Goal: Task Accomplishment & Management: Manage account settings

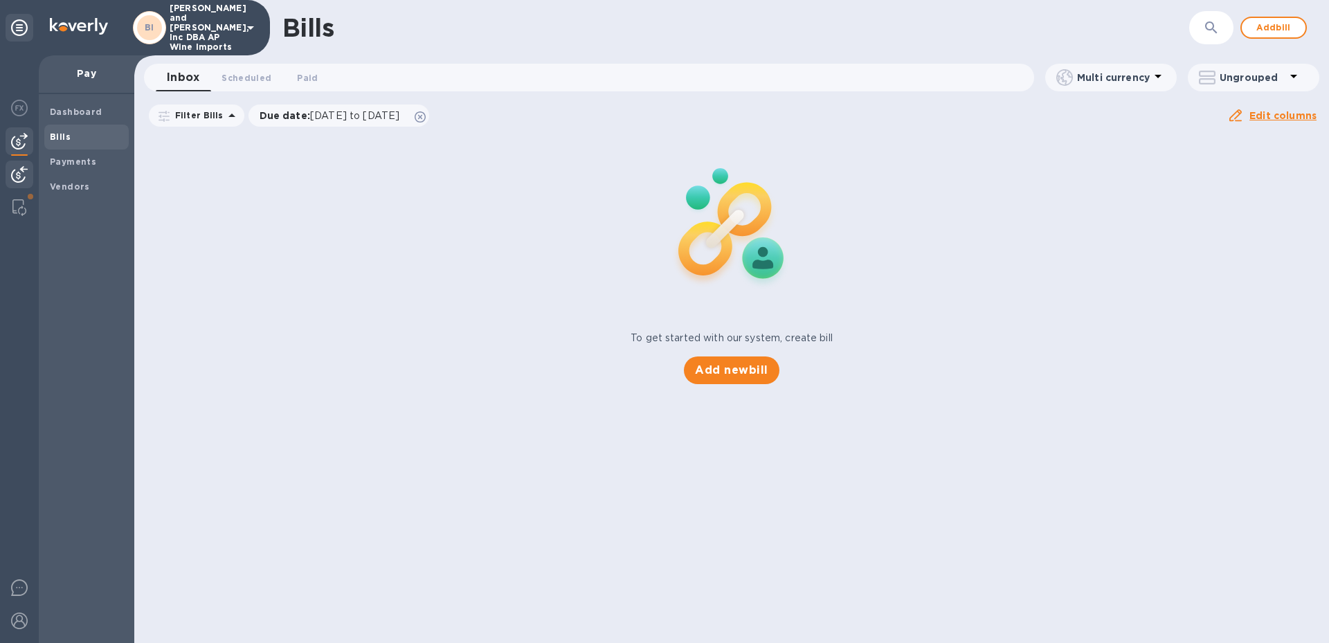
click at [22, 176] on img at bounding box center [19, 174] width 17 height 17
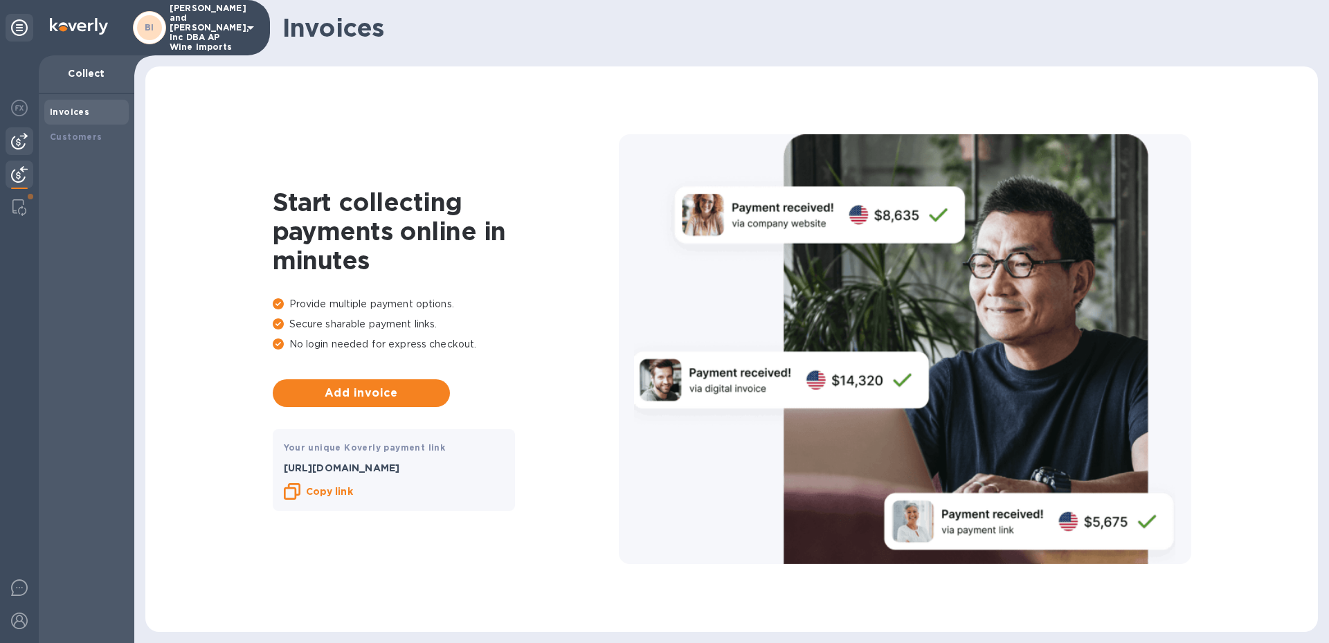
click at [17, 141] on img at bounding box center [19, 141] width 17 height 17
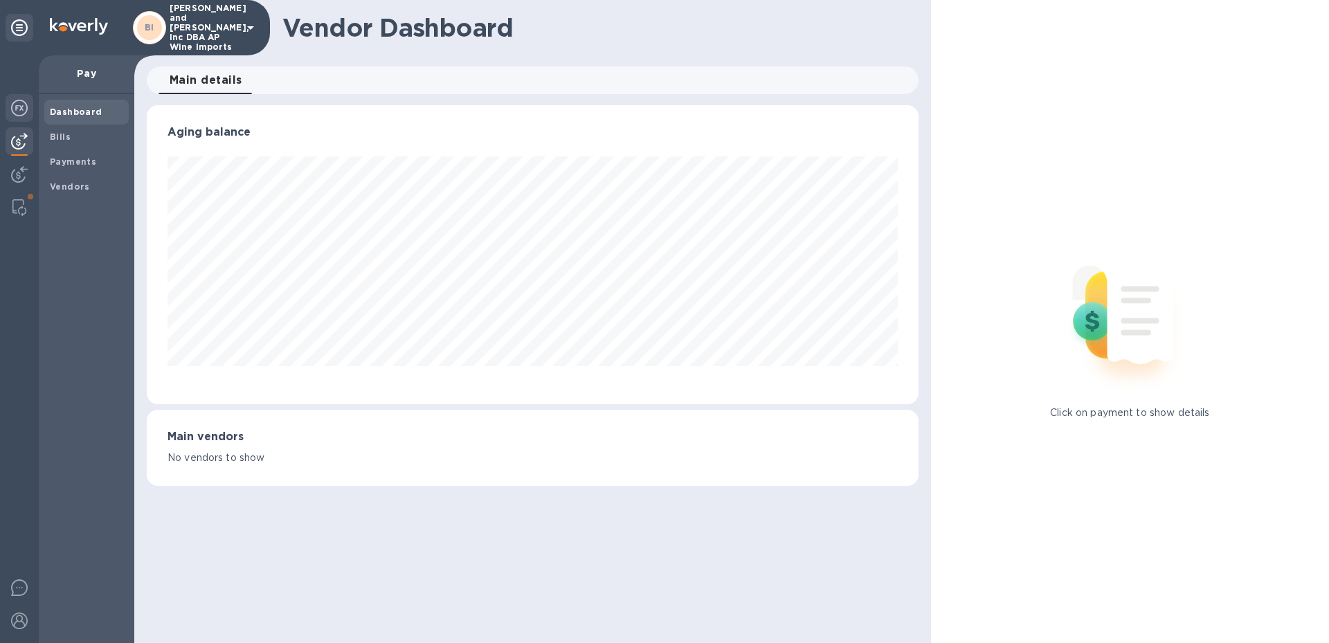
click at [17, 102] on img at bounding box center [19, 108] width 17 height 17
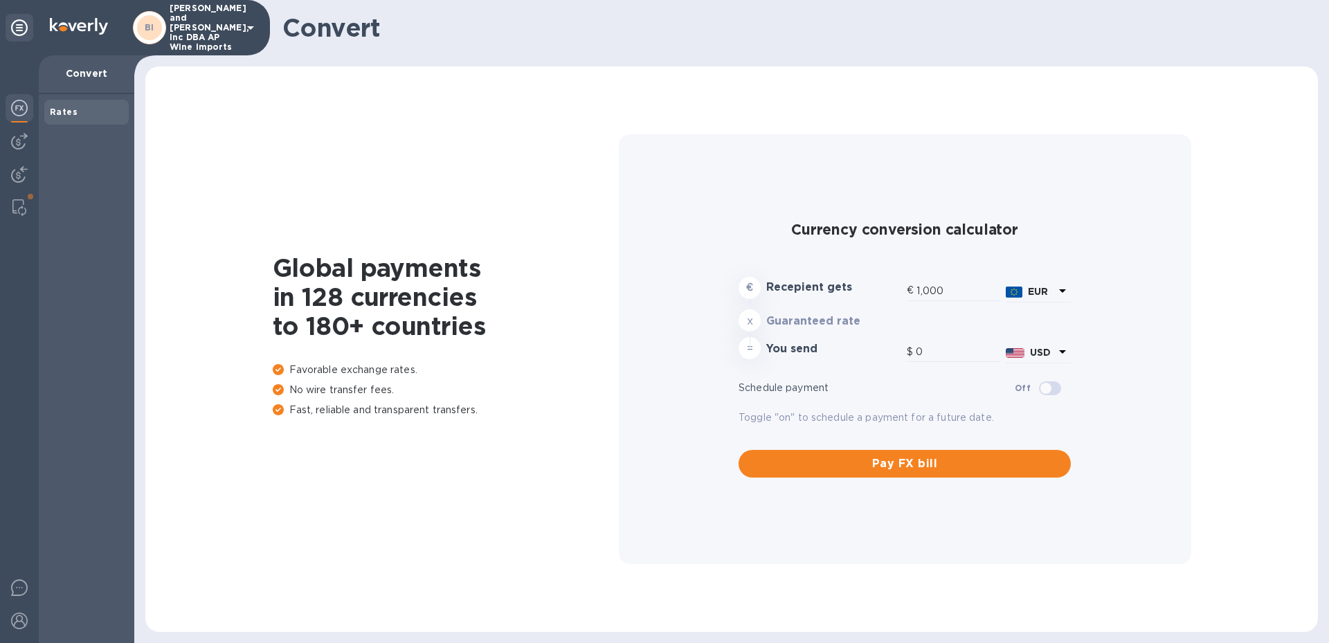
type input "1,171.34"
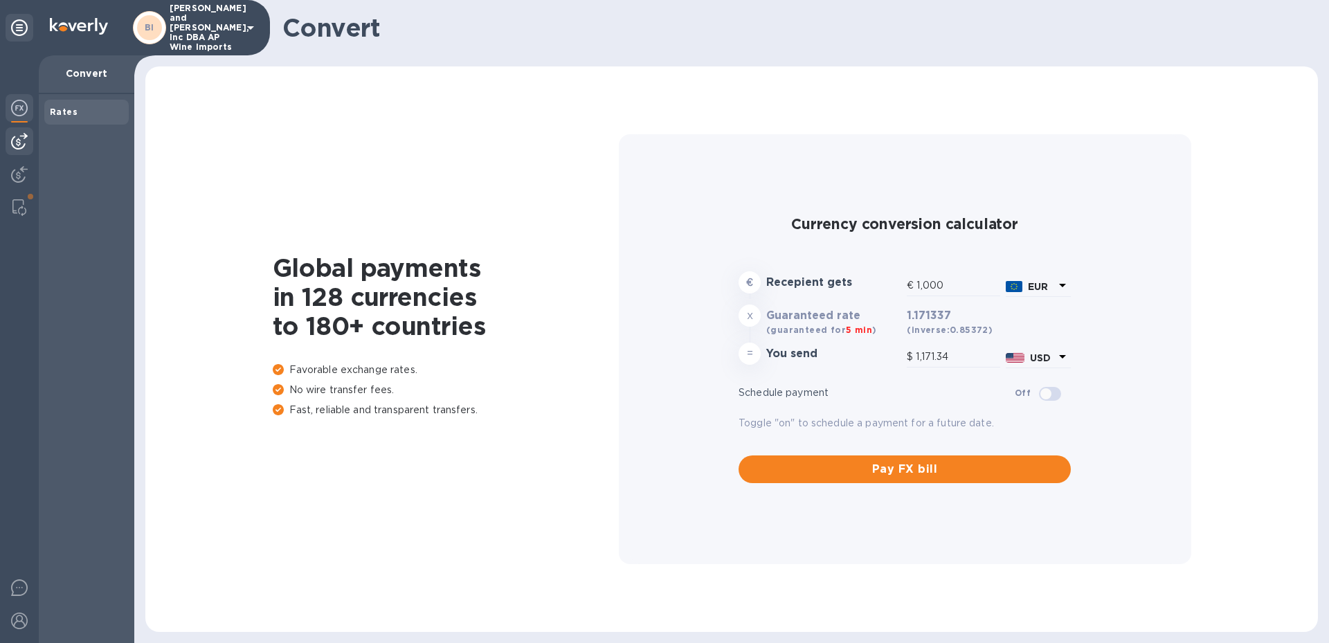
click at [17, 136] on img at bounding box center [19, 141] width 17 height 17
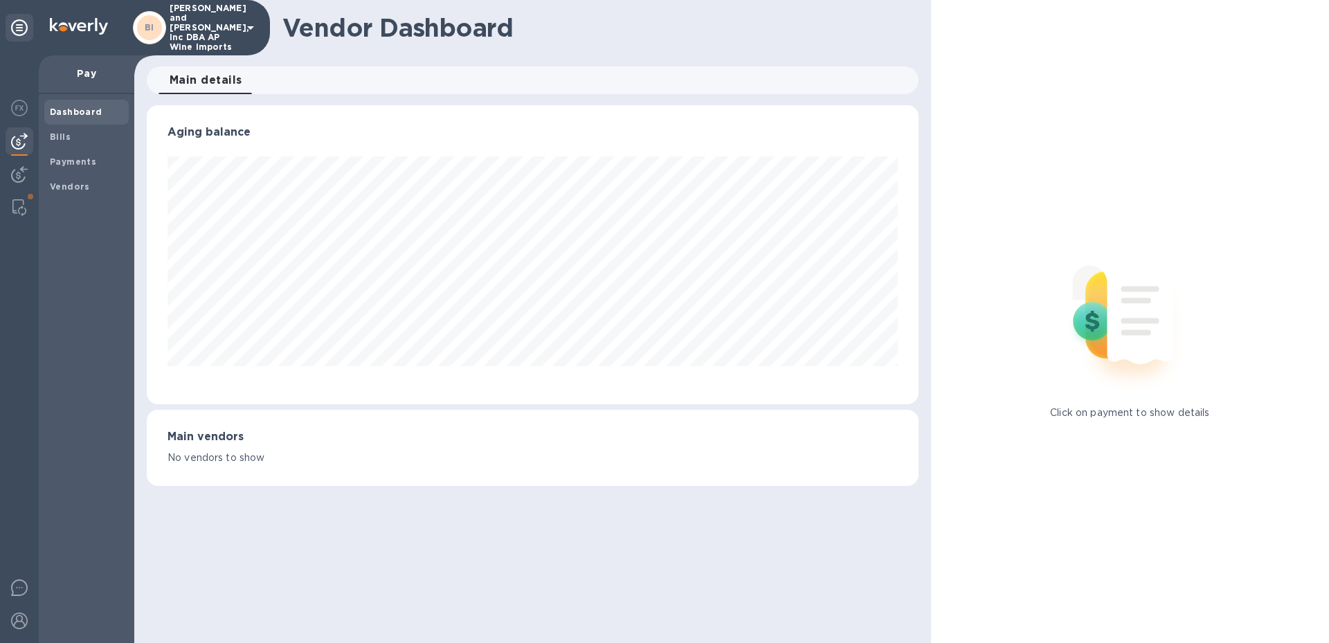
scroll to position [299, 771]
click at [60, 165] on b "Payments" at bounding box center [73, 161] width 46 height 10
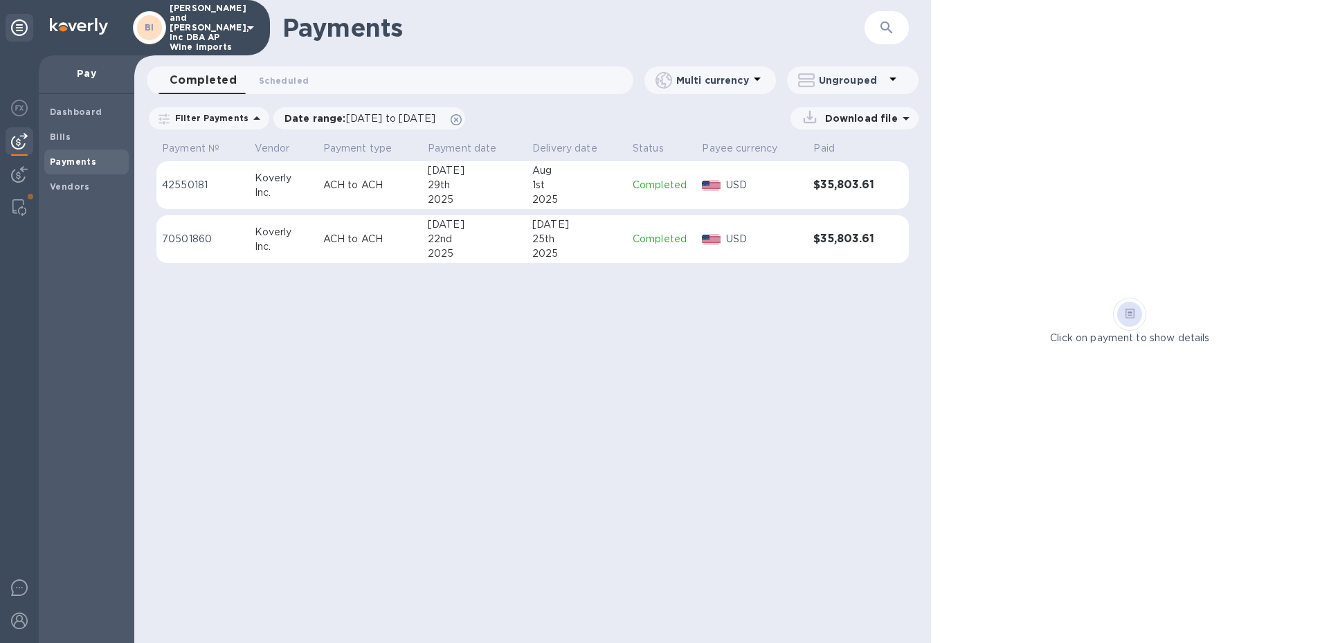
click at [17, 37] on div at bounding box center [20, 28] width 28 height 28
click at [21, 25] on icon at bounding box center [19, 27] width 17 height 17
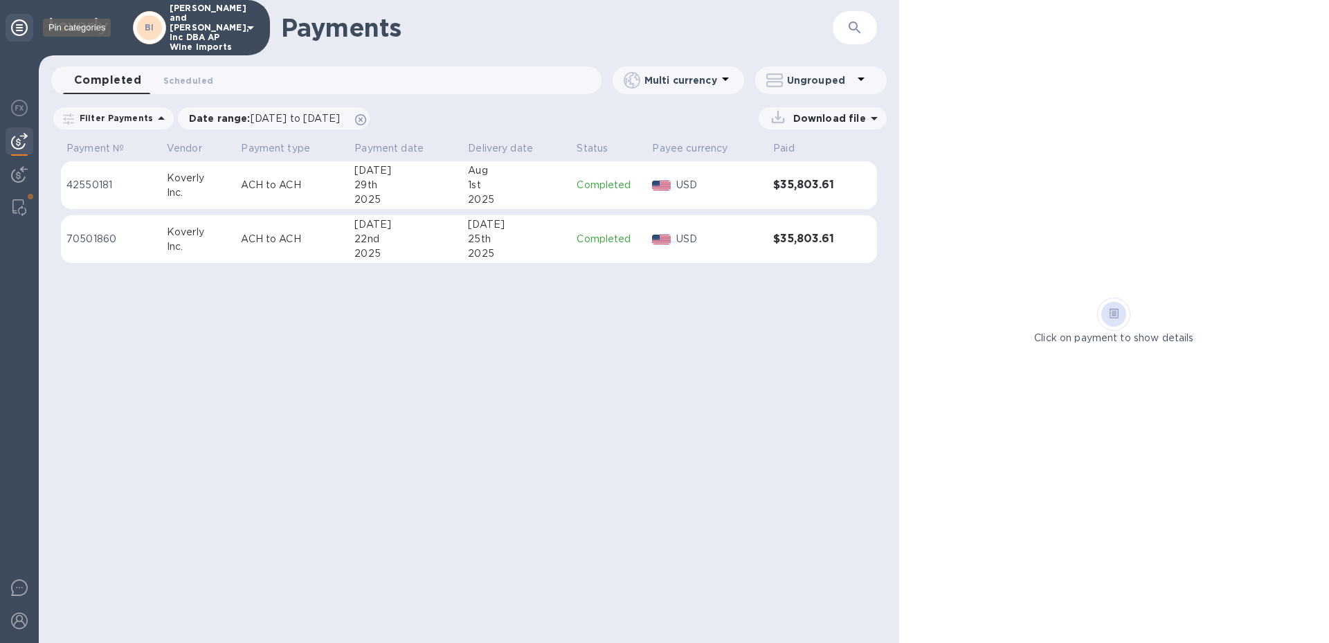
click at [21, 28] on icon at bounding box center [19, 27] width 17 height 17
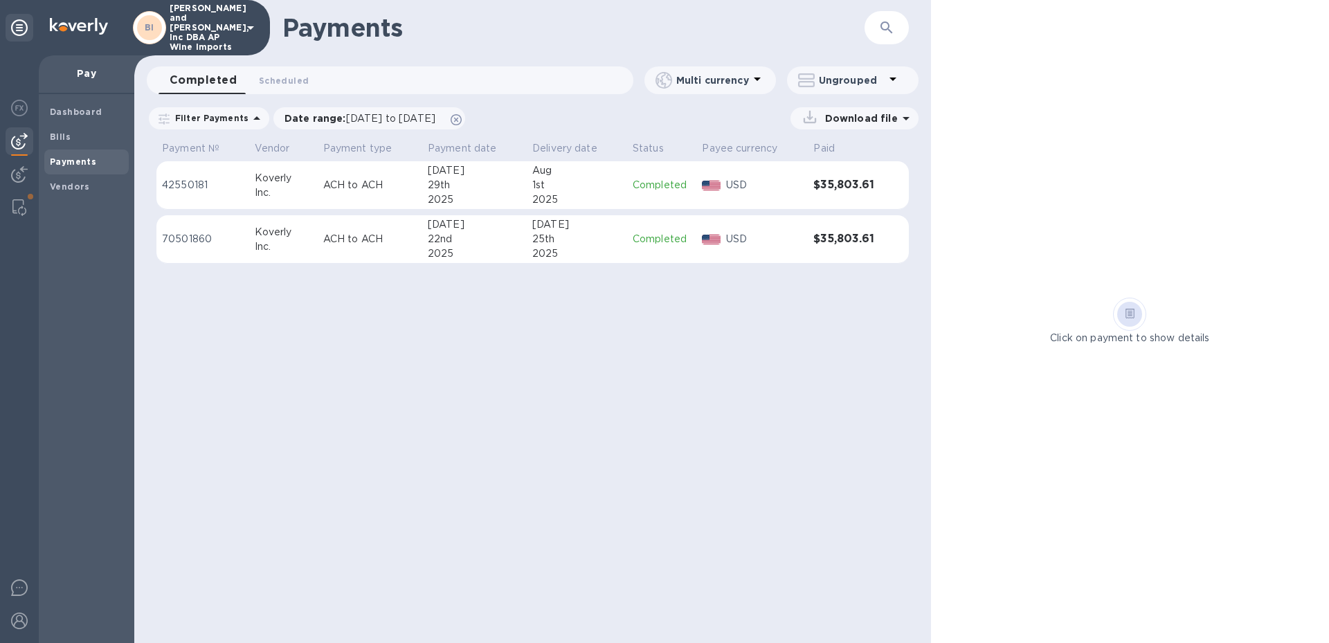
click at [246, 27] on icon at bounding box center [250, 27] width 17 height 17
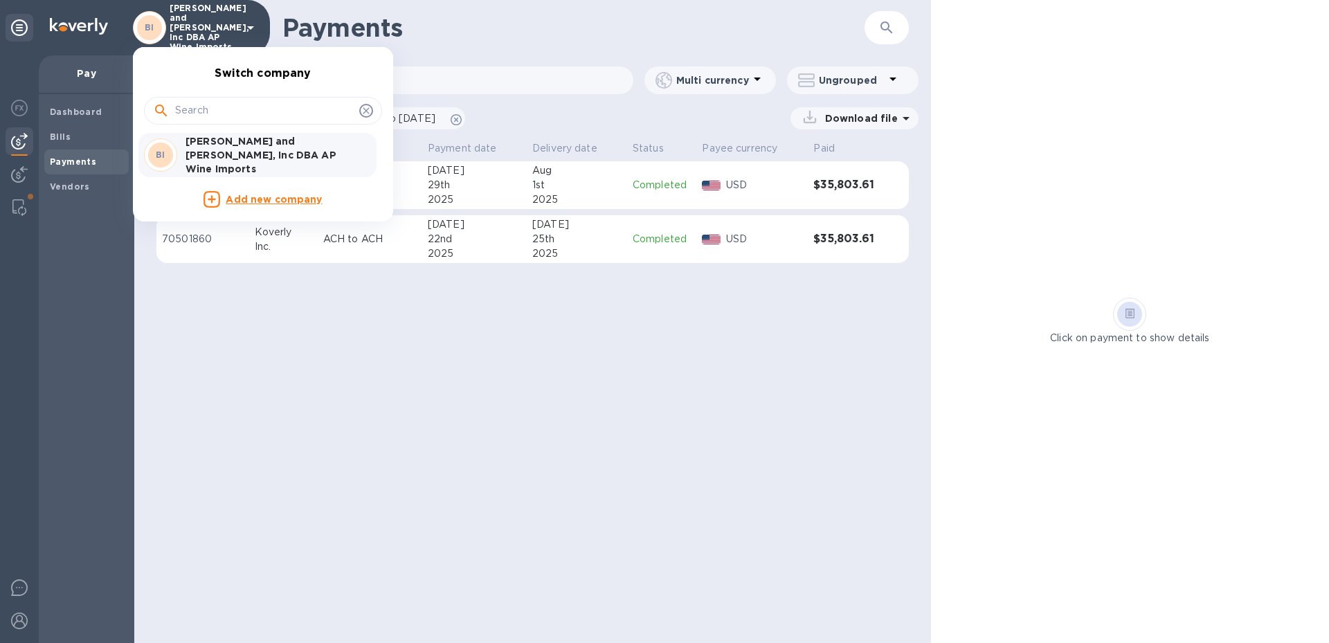
click at [671, 398] on div at bounding box center [664, 321] width 1329 height 643
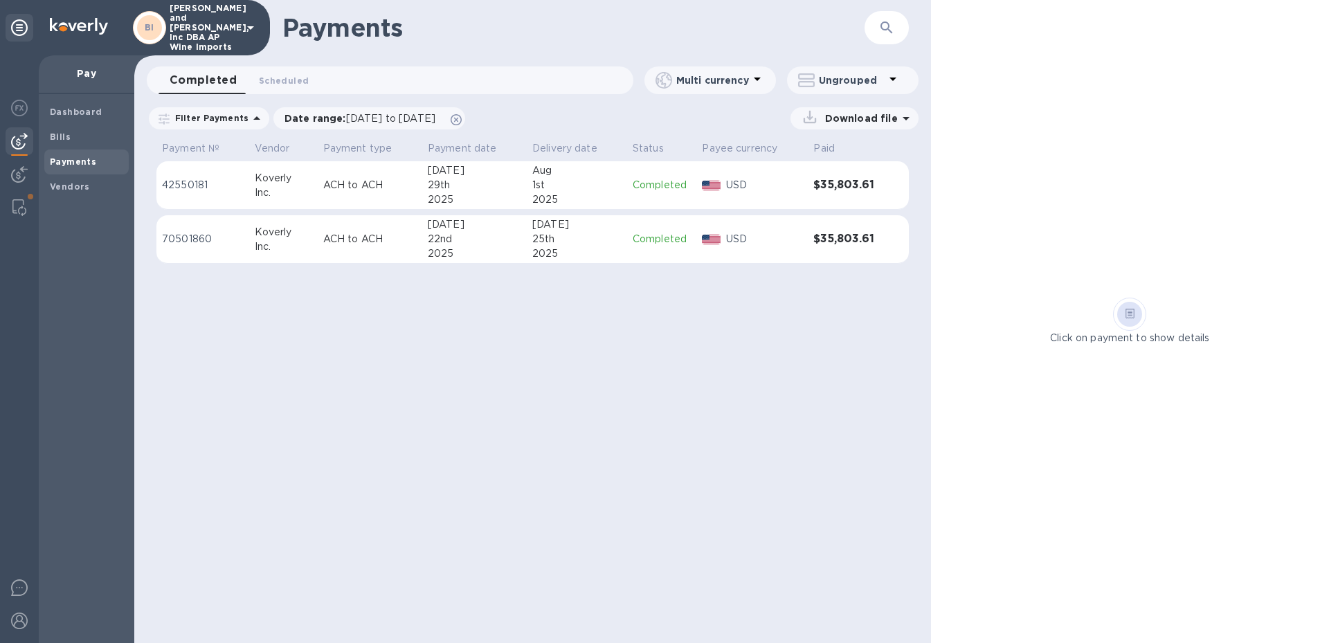
click at [896, 79] on icon at bounding box center [892, 79] width 17 height 17
click at [896, 79] on div at bounding box center [664, 321] width 1329 height 643
click at [715, 73] on p "Multi currency" at bounding box center [712, 80] width 73 height 14
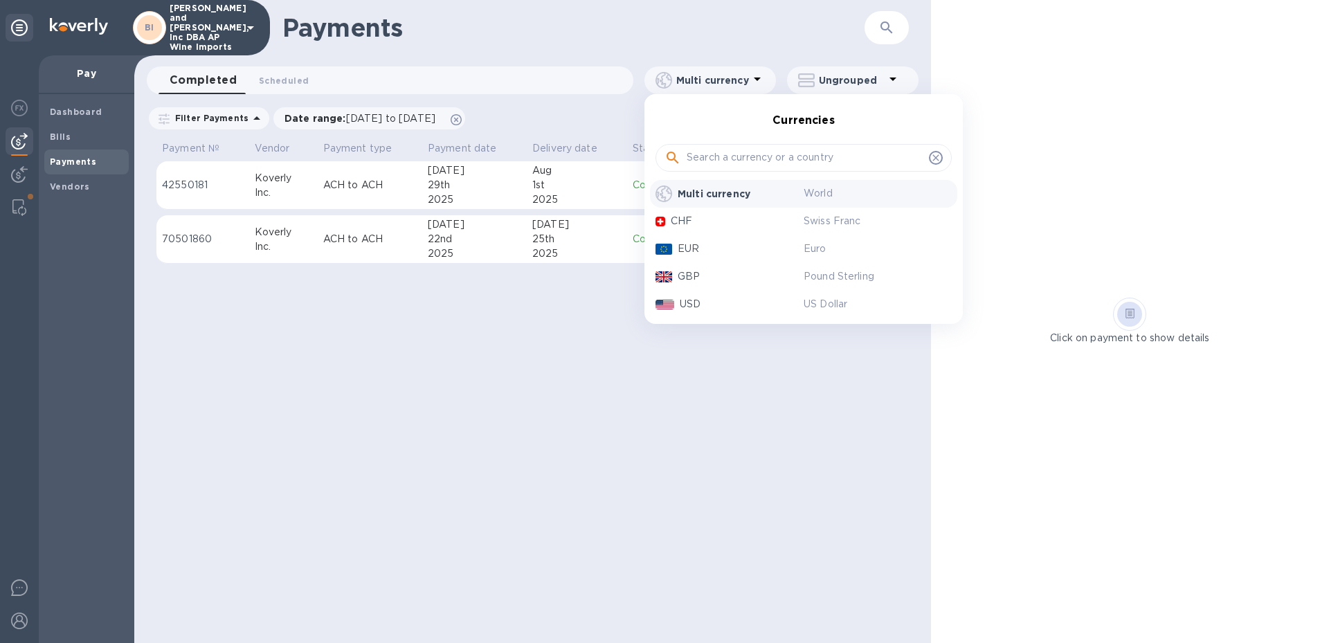
click at [101, 269] on div at bounding box center [664, 321] width 1329 height 643
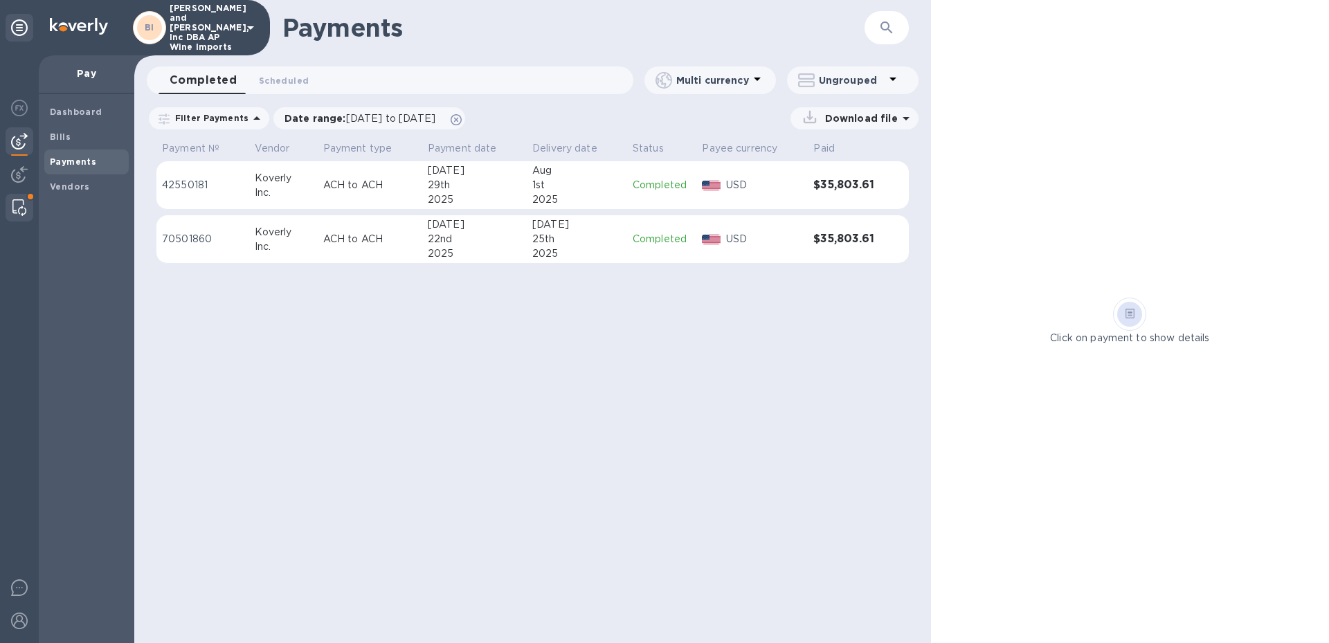
click at [26, 207] on div at bounding box center [19, 208] width 25 height 28
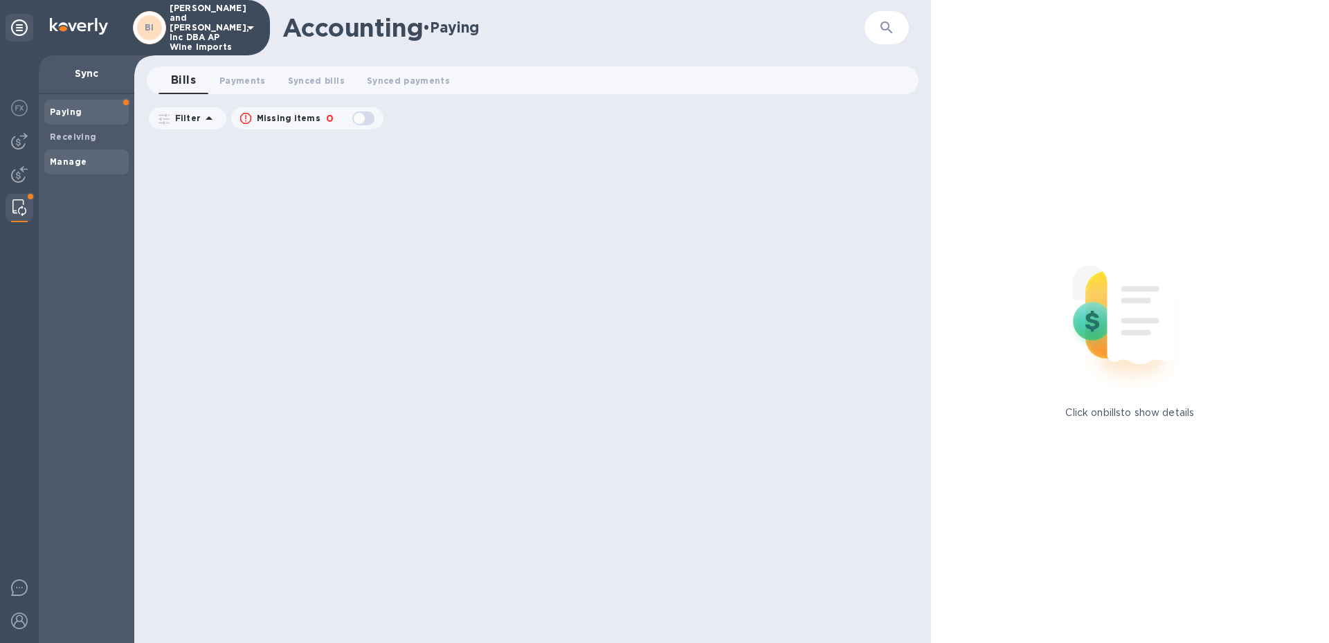
click at [83, 161] on b "Manage" at bounding box center [68, 161] width 37 height 10
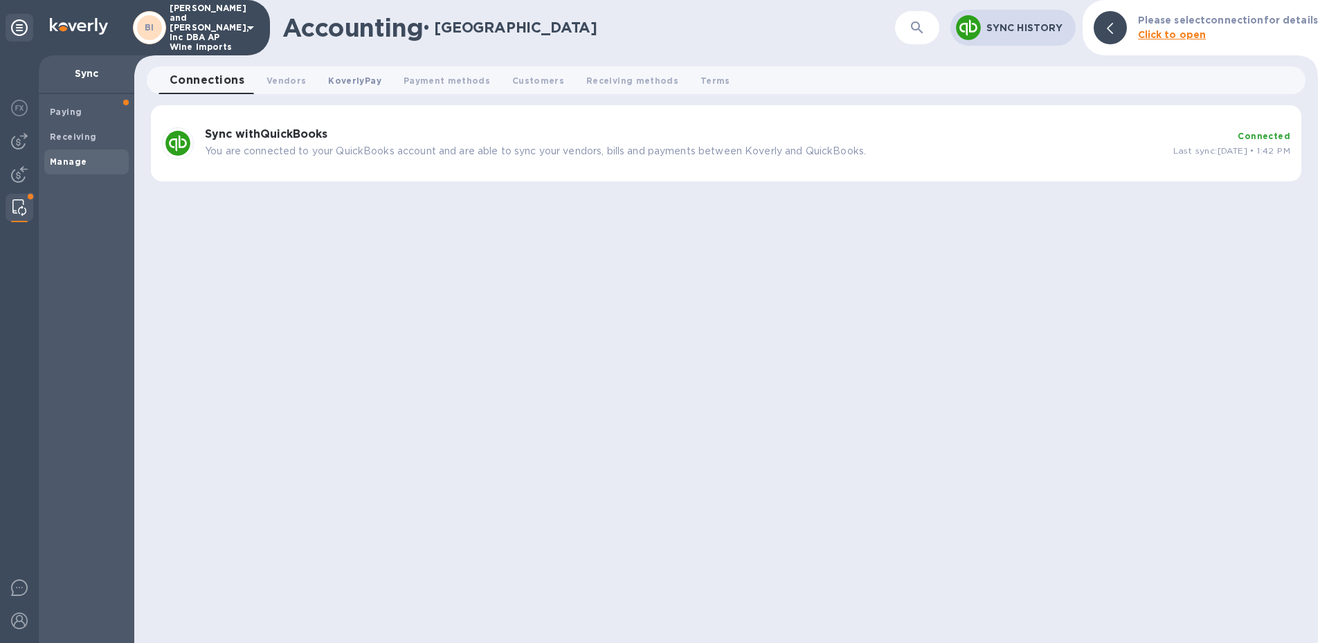
click at [365, 84] on span "KoverlyPay 0" at bounding box center [354, 80] width 53 height 15
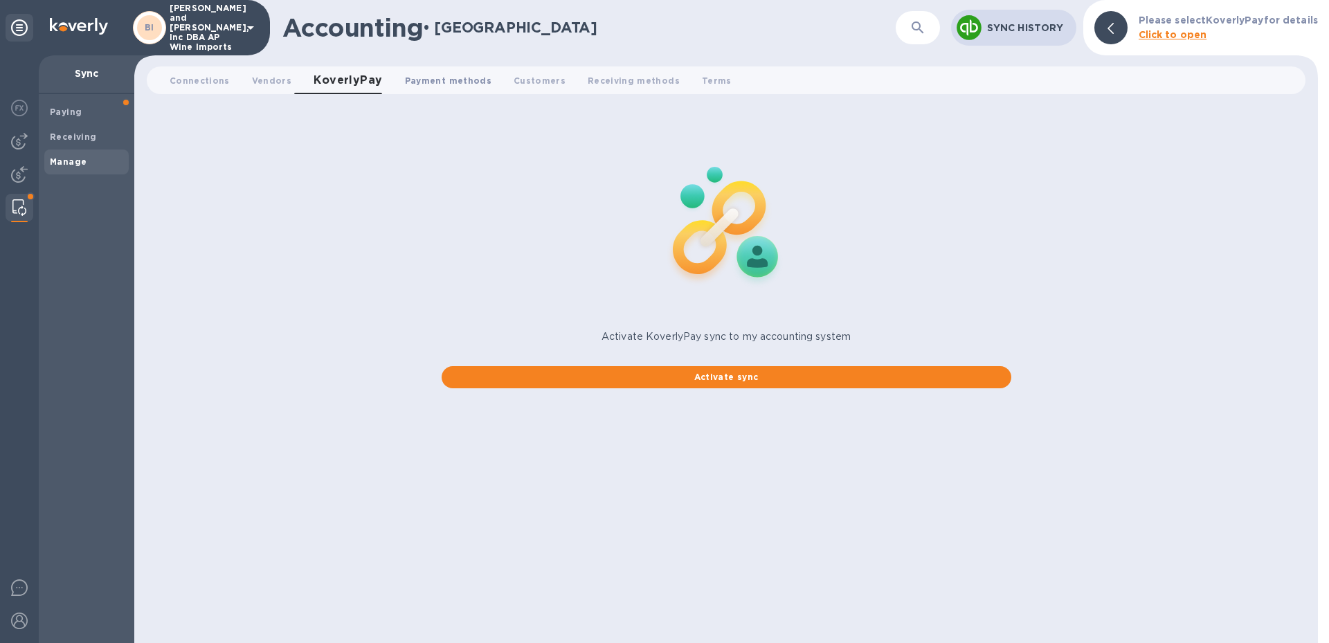
click at [433, 74] on span "Payment methods 0" at bounding box center [448, 80] width 87 height 15
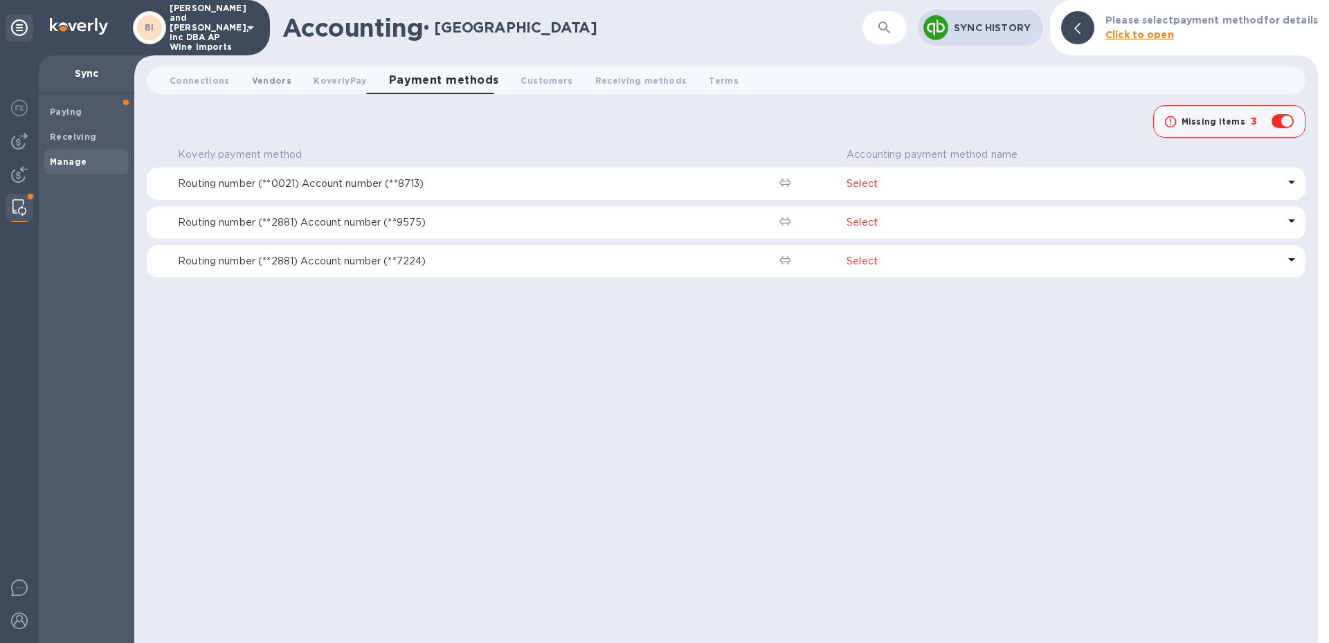
click at [289, 82] on button "Vendors 0" at bounding box center [272, 80] width 62 height 28
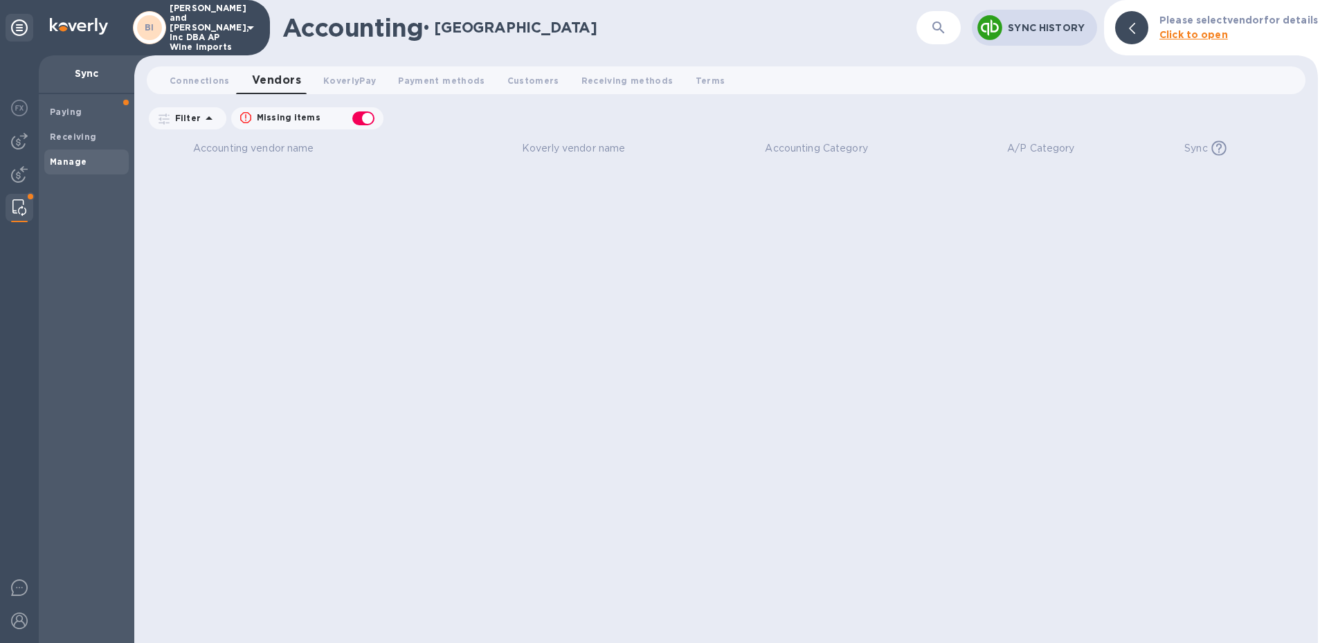
checkbox input "false"
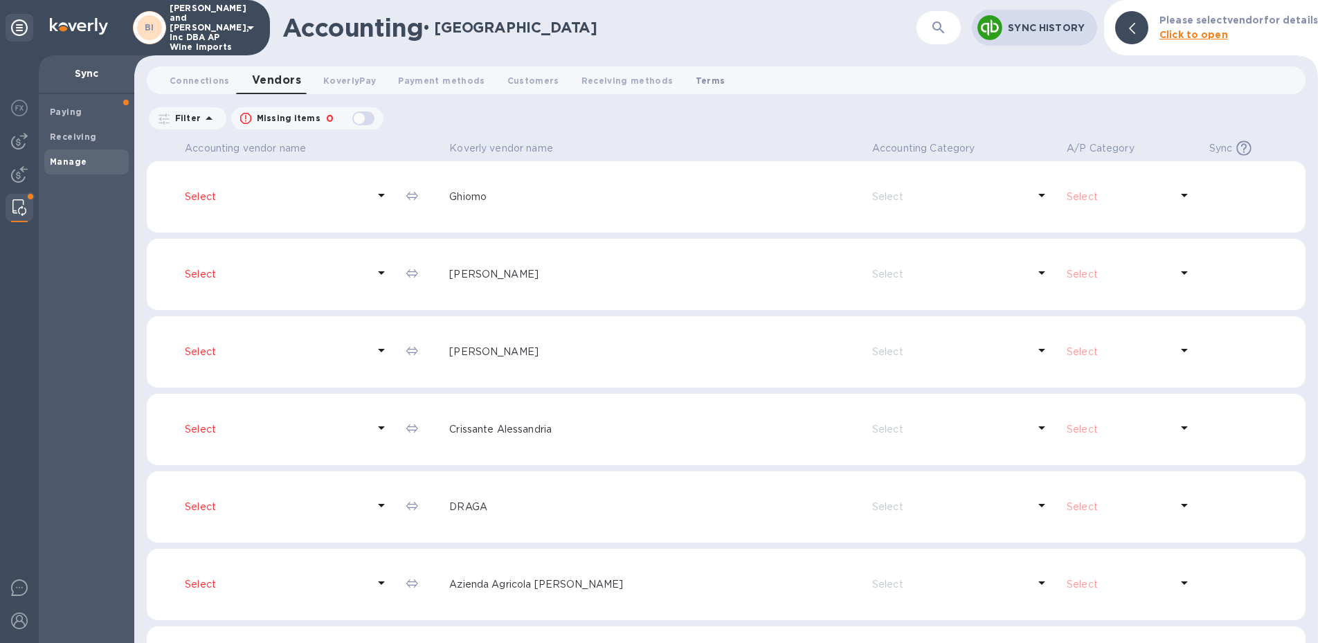
click at [695, 84] on span "Terms 0" at bounding box center [710, 80] width 30 height 15
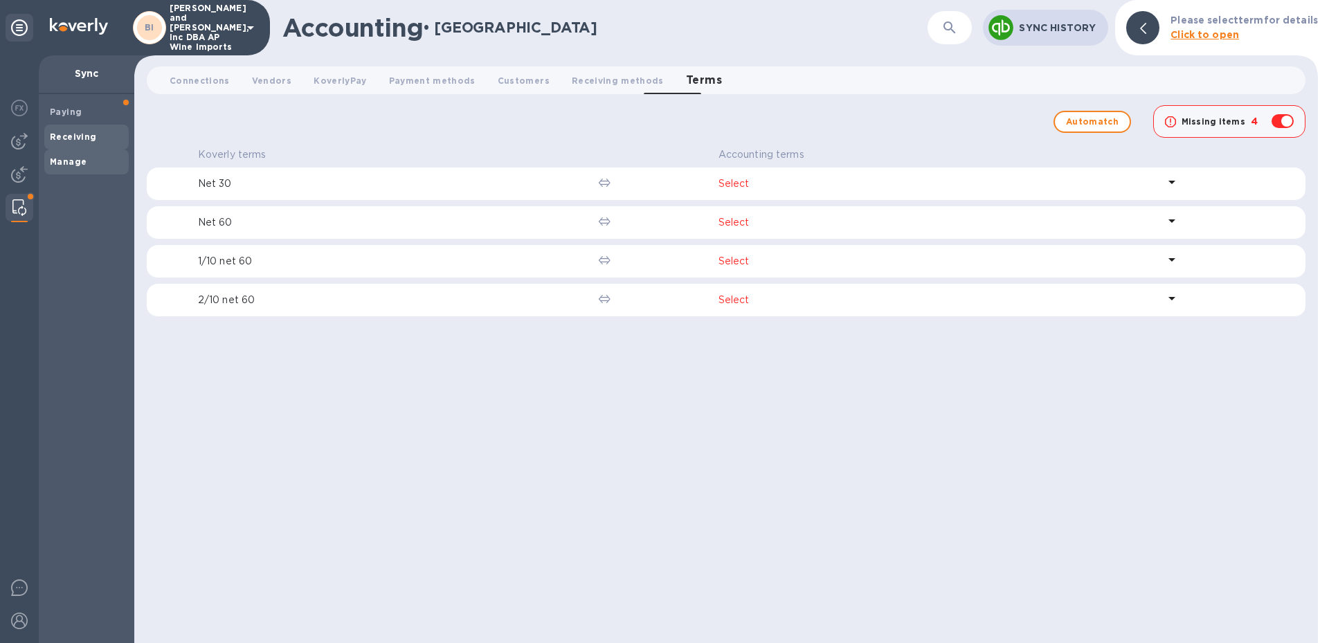
click at [87, 138] on b "Receiving" at bounding box center [73, 136] width 47 height 10
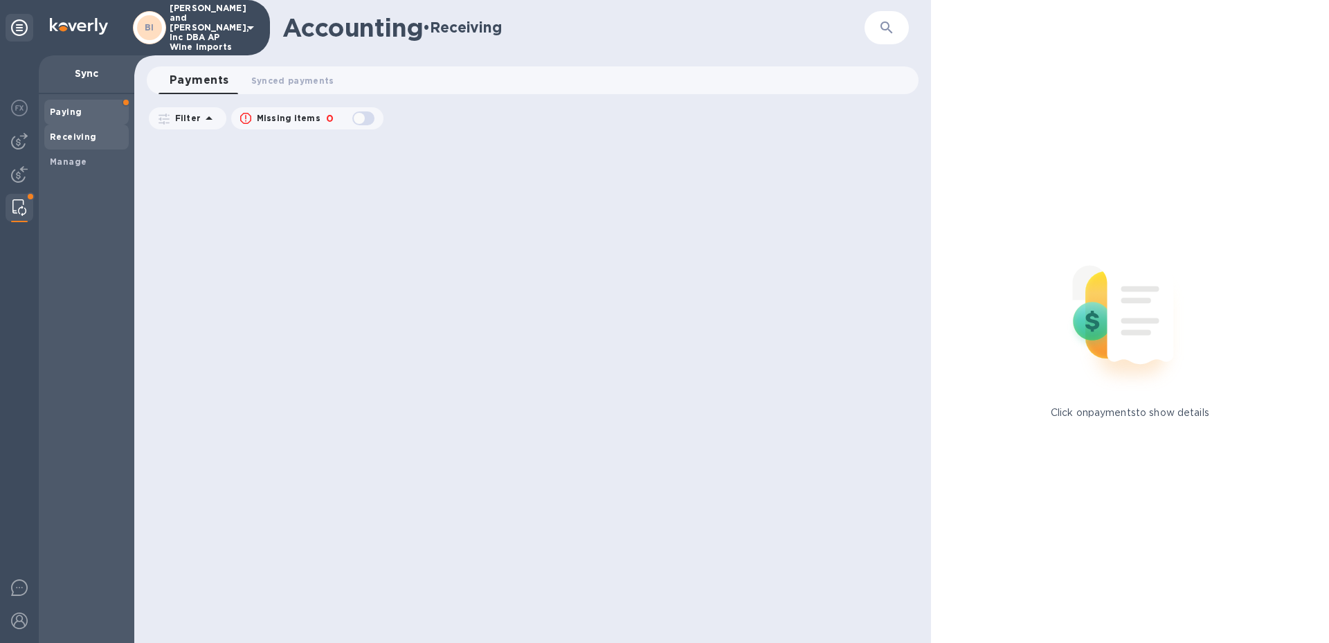
click at [95, 119] on div "Paying" at bounding box center [86, 112] width 84 height 25
click at [242, 86] on span "Payments 0" at bounding box center [242, 80] width 46 height 15
click at [215, 120] on icon at bounding box center [209, 118] width 17 height 17
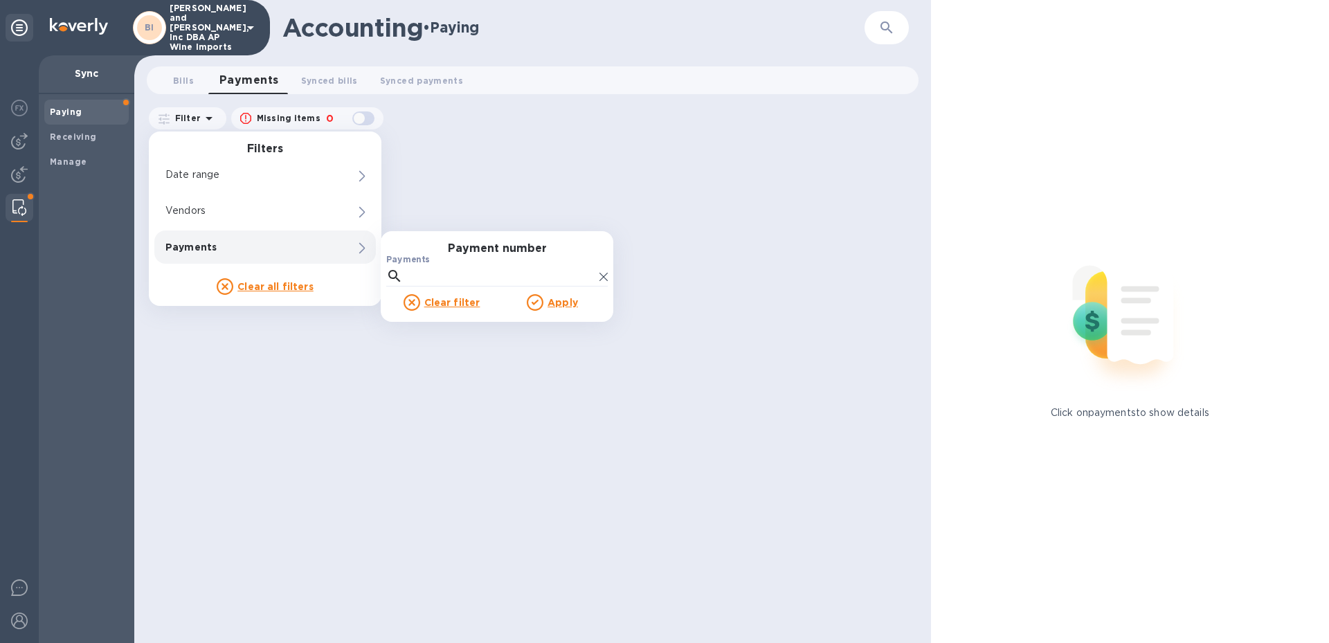
click at [246, 284] on u "Clear all filters" at bounding box center [275, 286] width 76 height 11
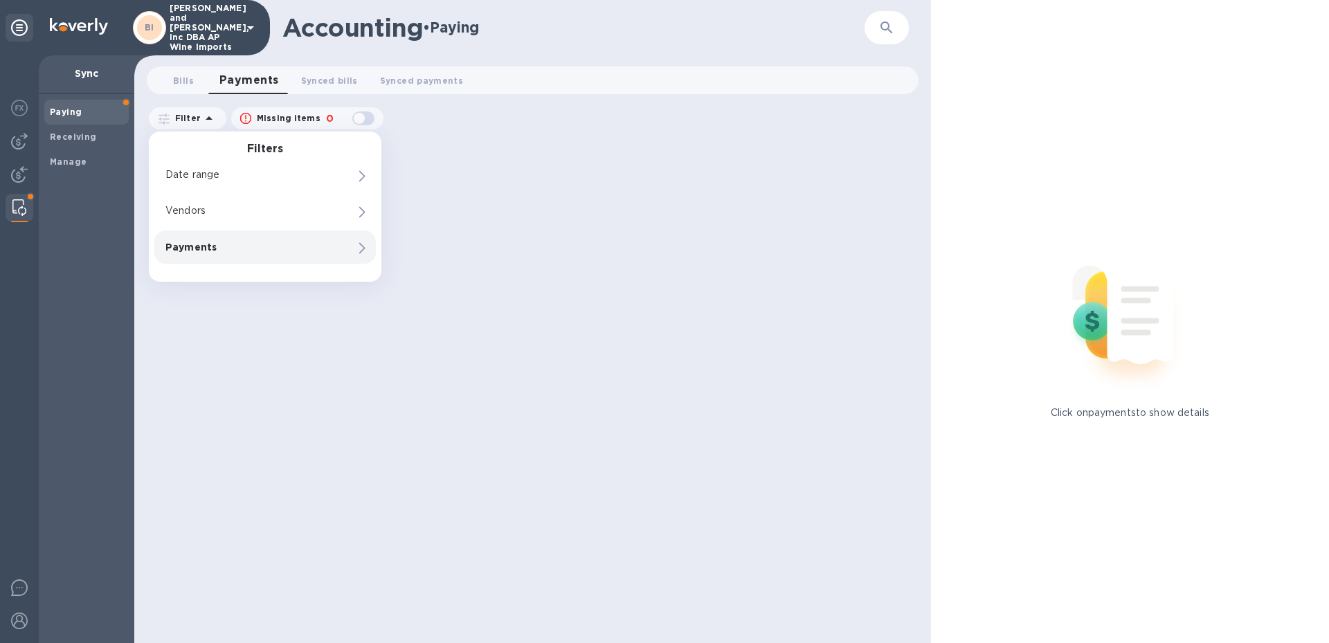
click at [22, 42] on div at bounding box center [20, 27] width 28 height 33
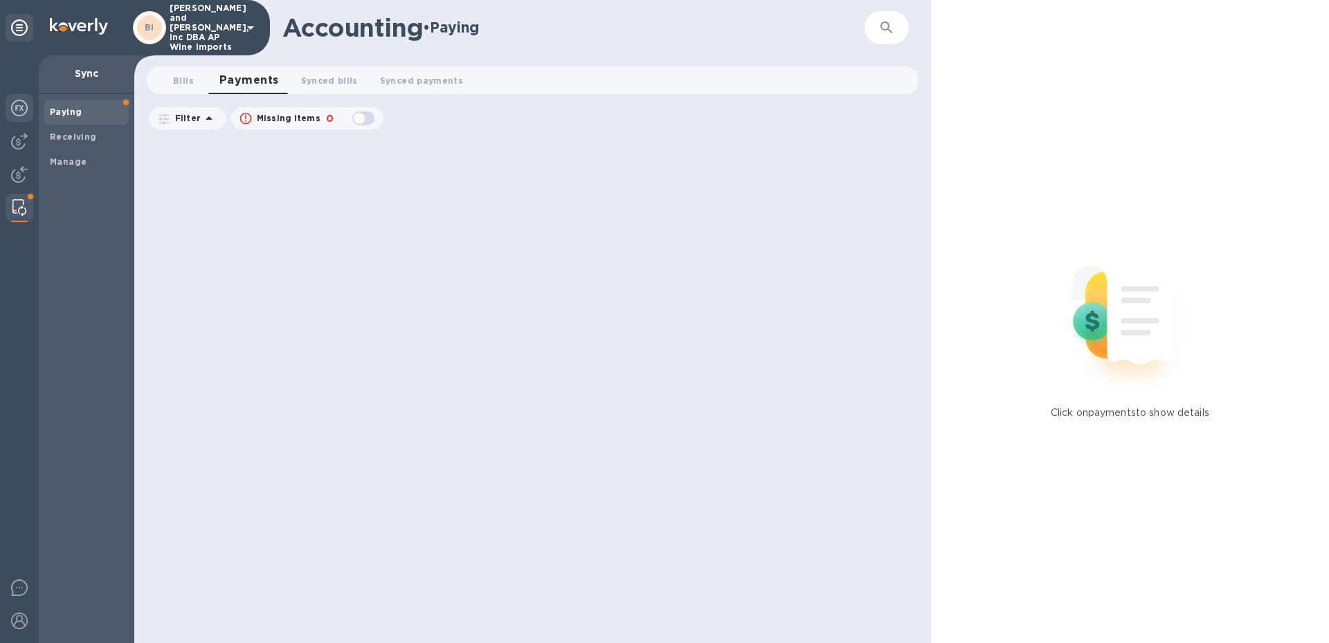
click at [28, 110] on div at bounding box center [20, 109] width 28 height 30
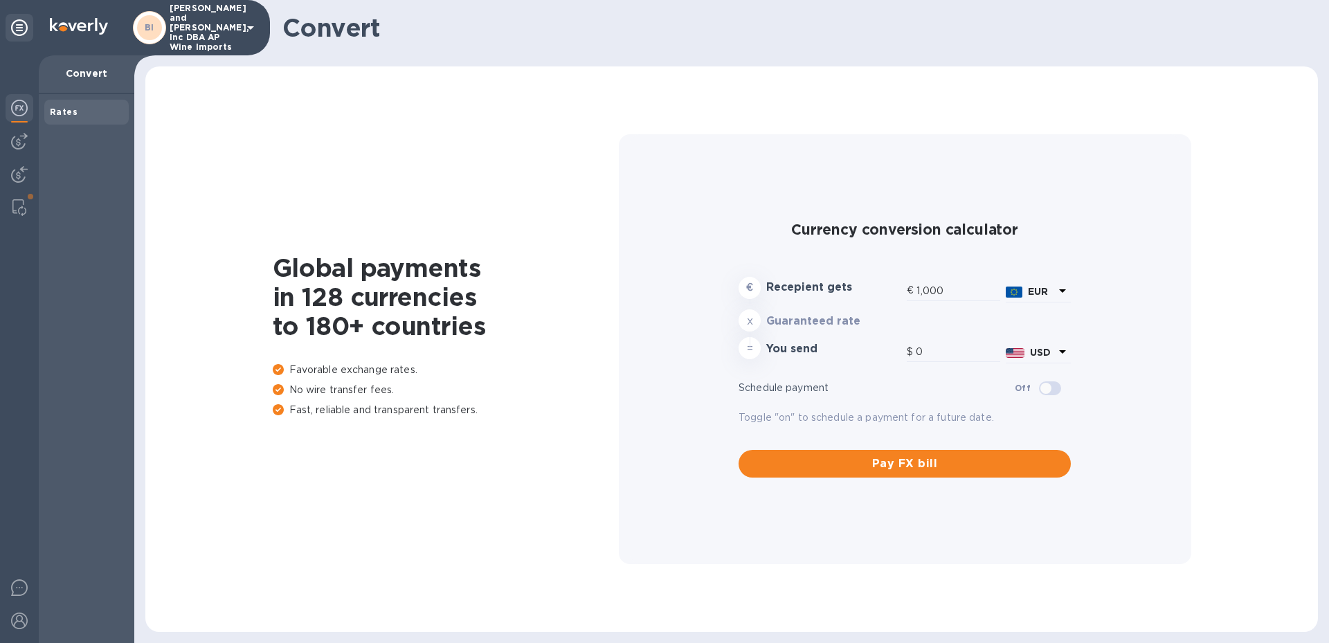
type input "1,171.24"
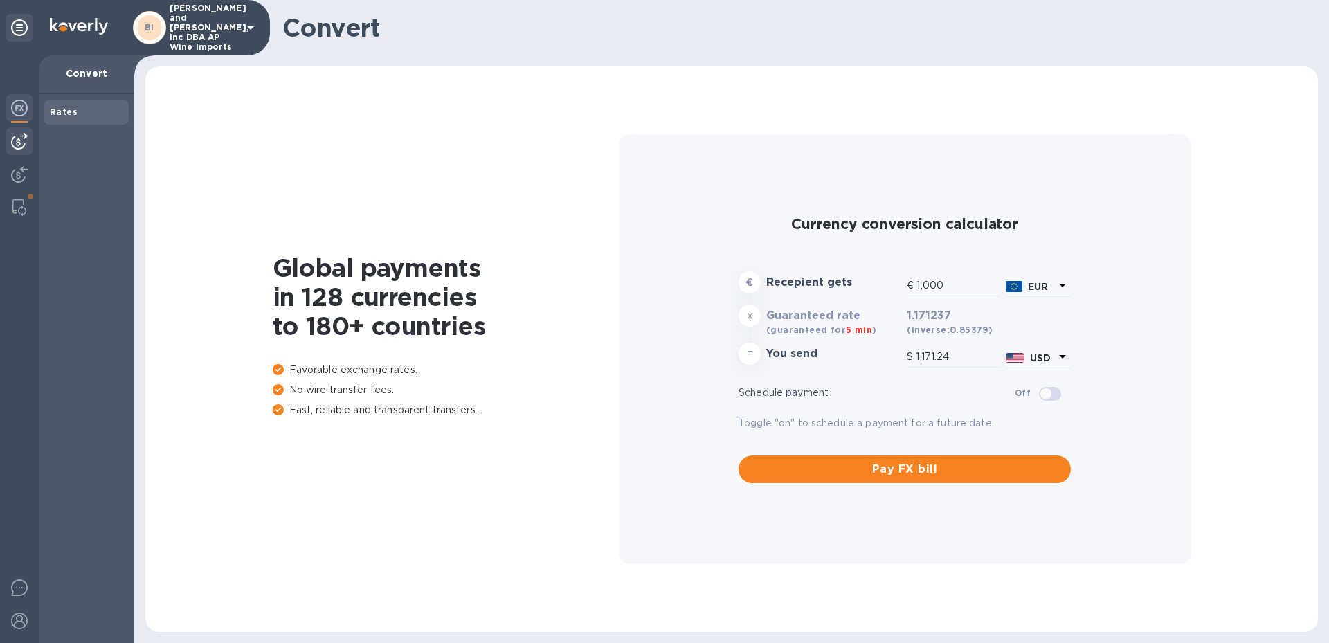
click at [13, 140] on img at bounding box center [19, 141] width 17 height 17
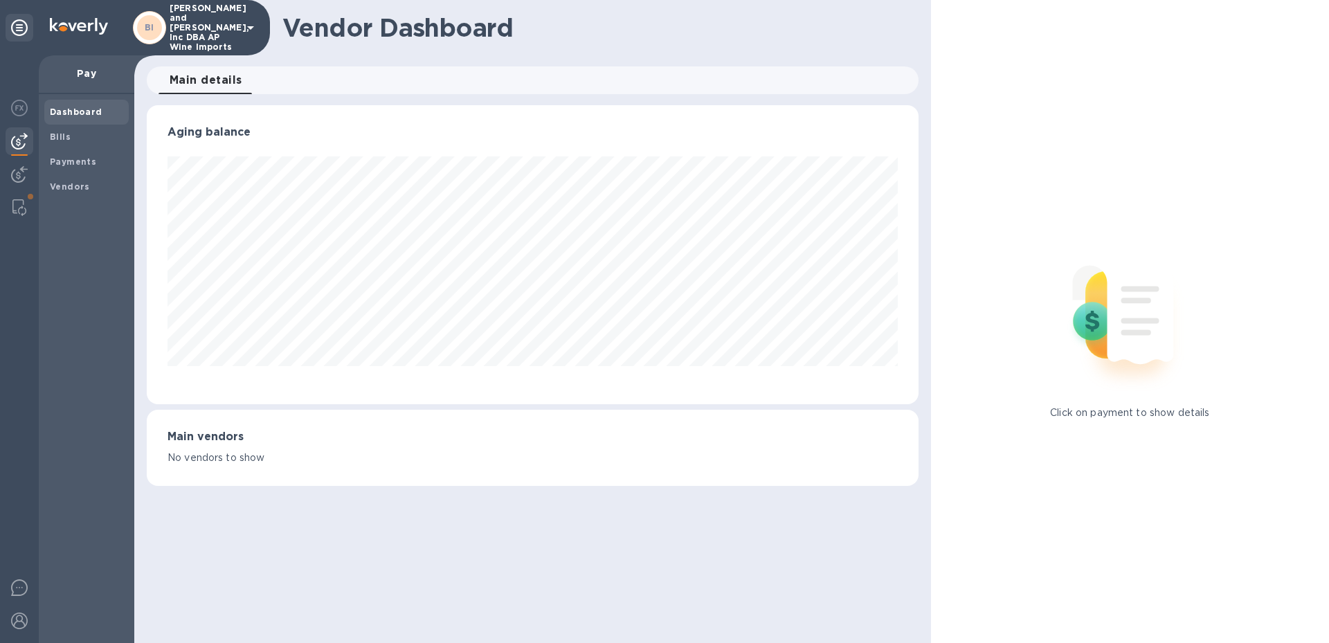
scroll to position [299, 771]
click at [75, 144] on div "Bills" at bounding box center [86, 137] width 84 height 25
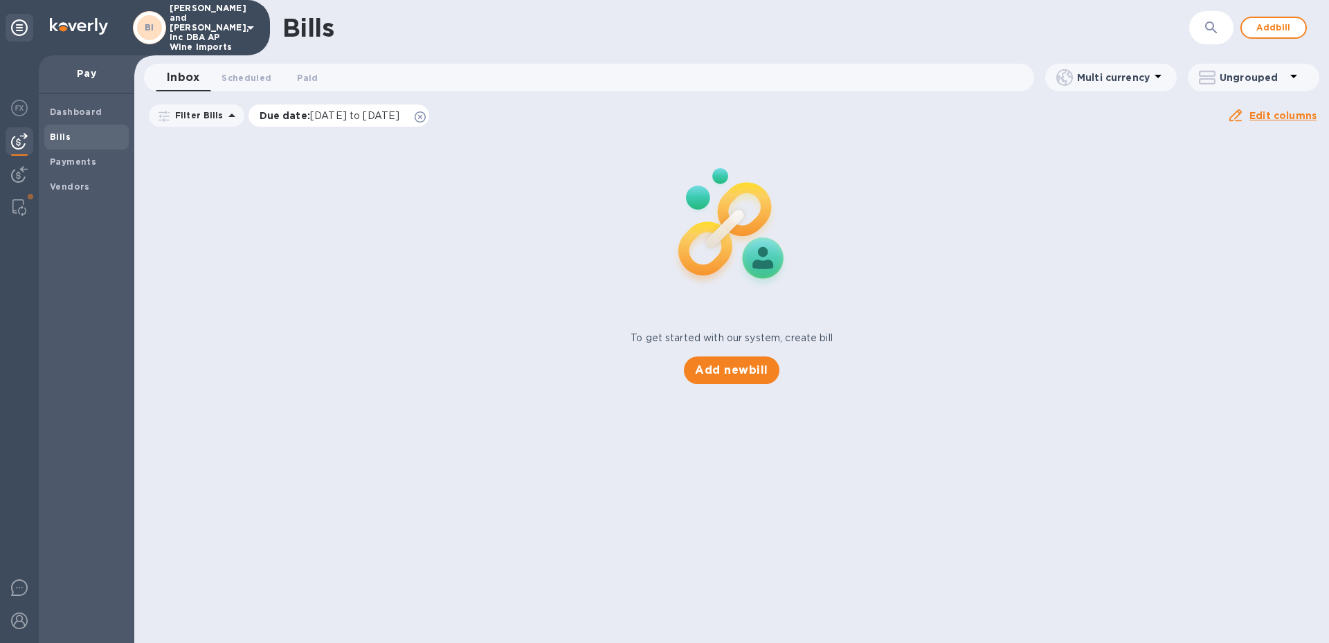
click at [426, 117] on icon at bounding box center [420, 116] width 11 height 11
click at [302, 78] on span "Paid 0" at bounding box center [307, 78] width 21 height 15
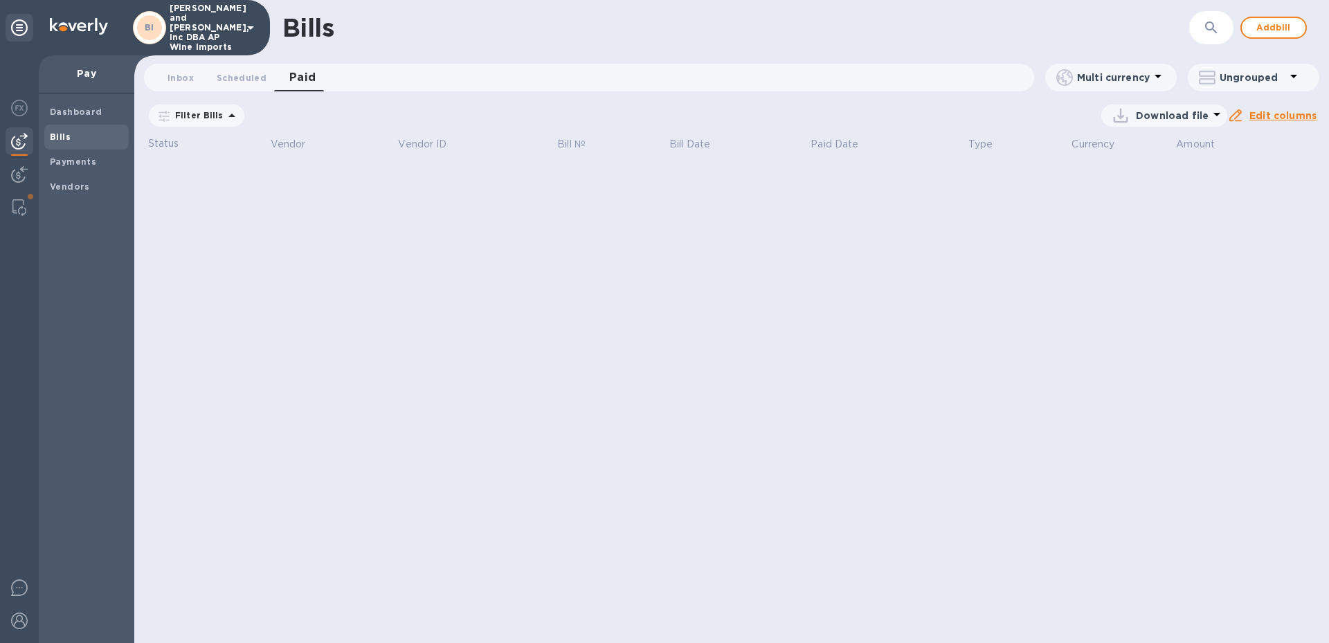
click at [0, 0] on icon at bounding box center [0, 0] width 0 height 0
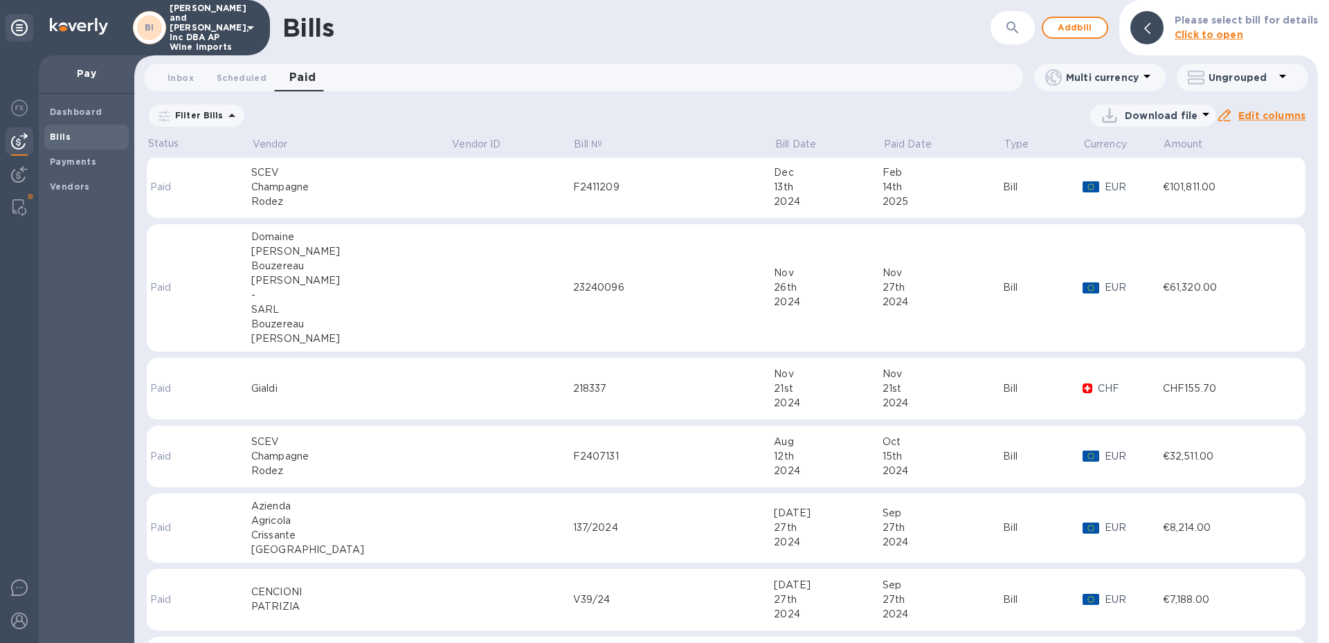
scroll to position [692, 0]
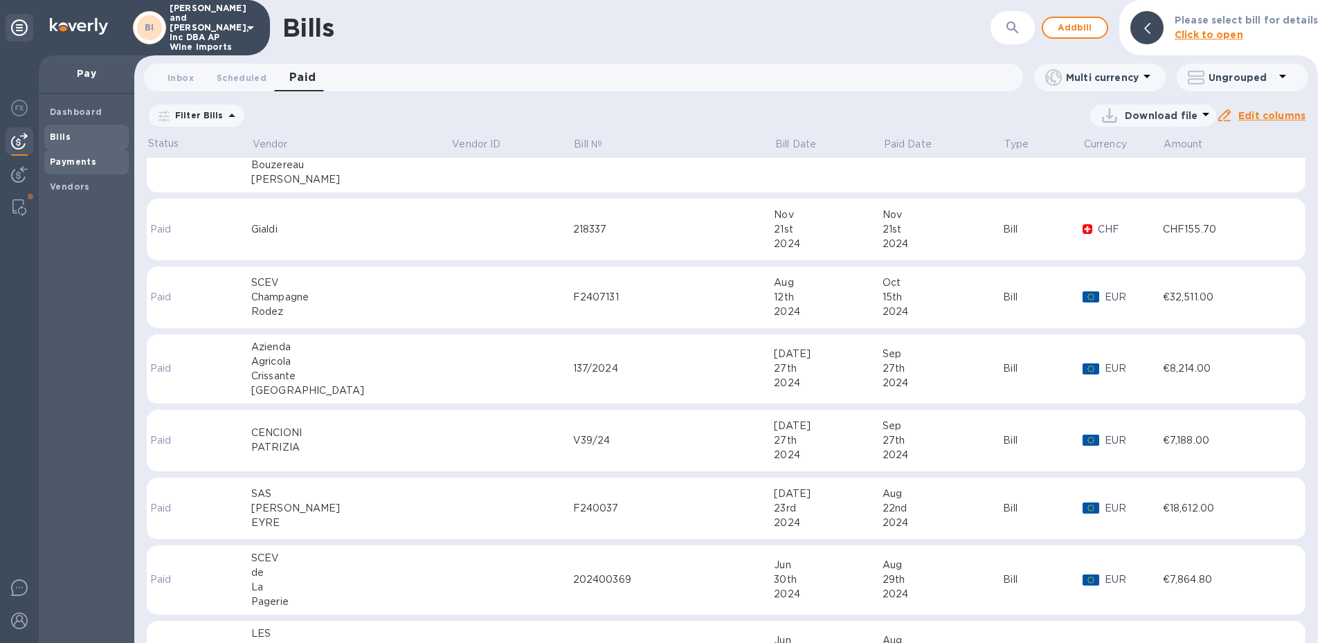
click at [82, 158] on b "Payments" at bounding box center [73, 161] width 46 height 10
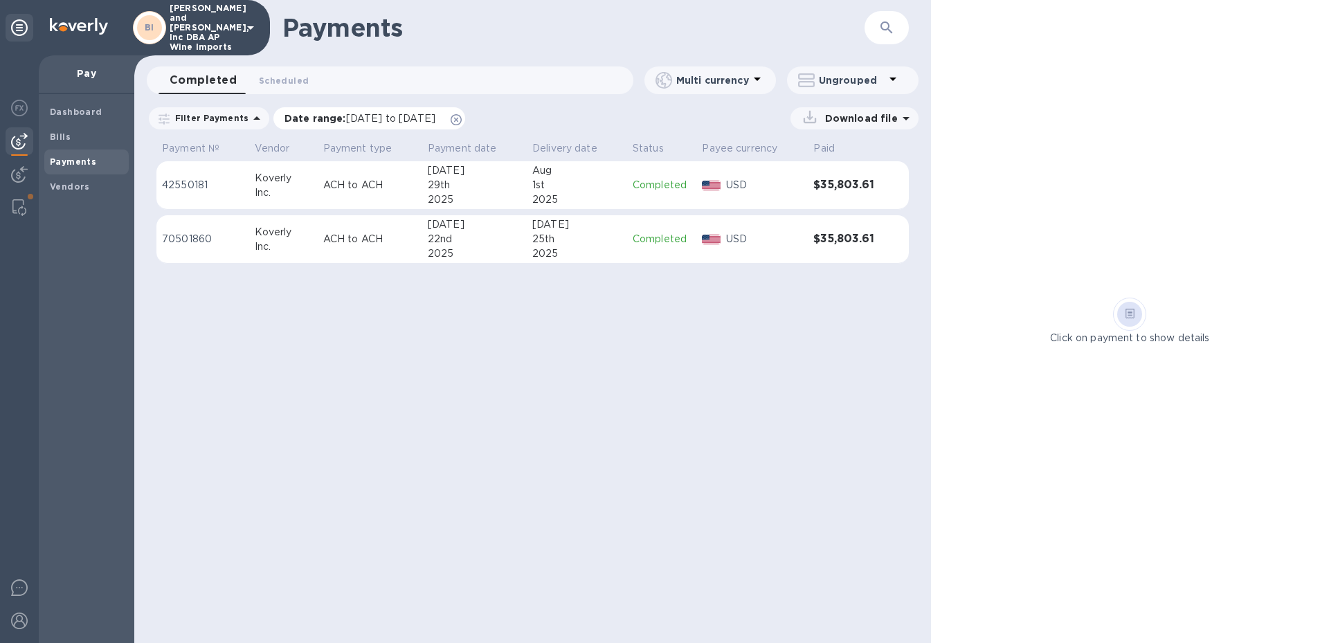
click at [462, 120] on icon at bounding box center [455, 119] width 11 height 11
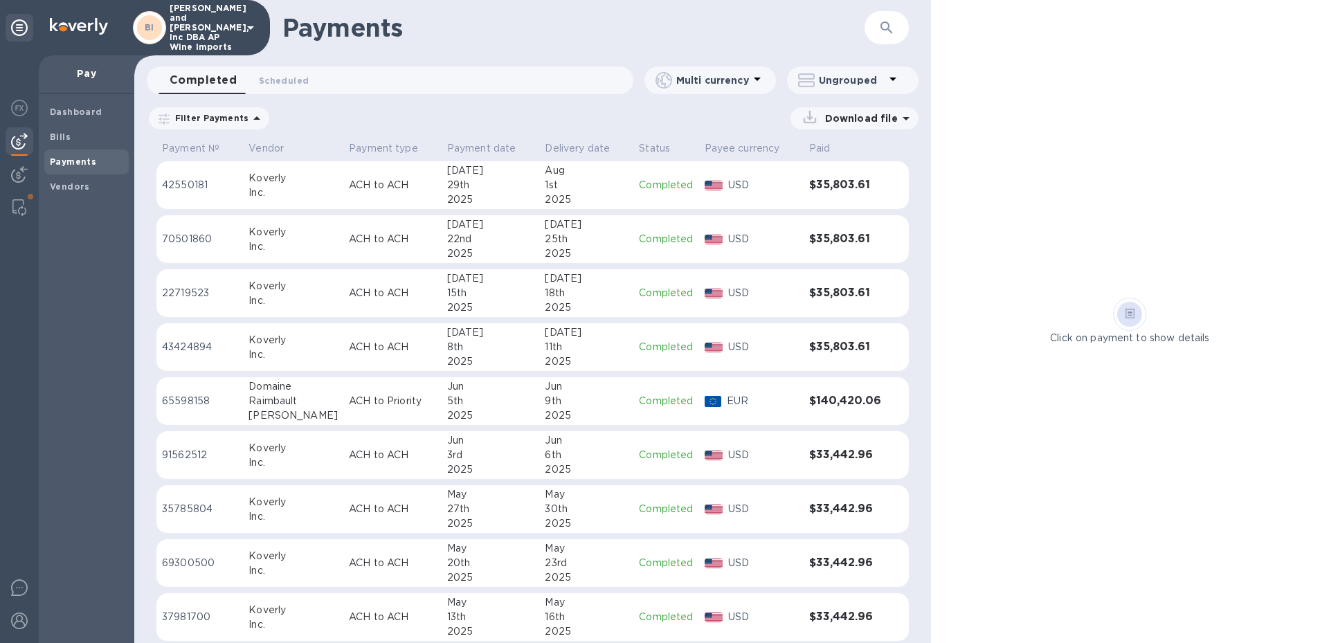
click at [902, 119] on icon at bounding box center [906, 118] width 17 height 17
click at [322, 106] on div "Filter Payments Download file" at bounding box center [532, 121] width 797 height 32
click at [248, 121] on icon at bounding box center [256, 118] width 17 height 17
click at [419, 113] on div "Download file" at bounding box center [597, 118] width 641 height 22
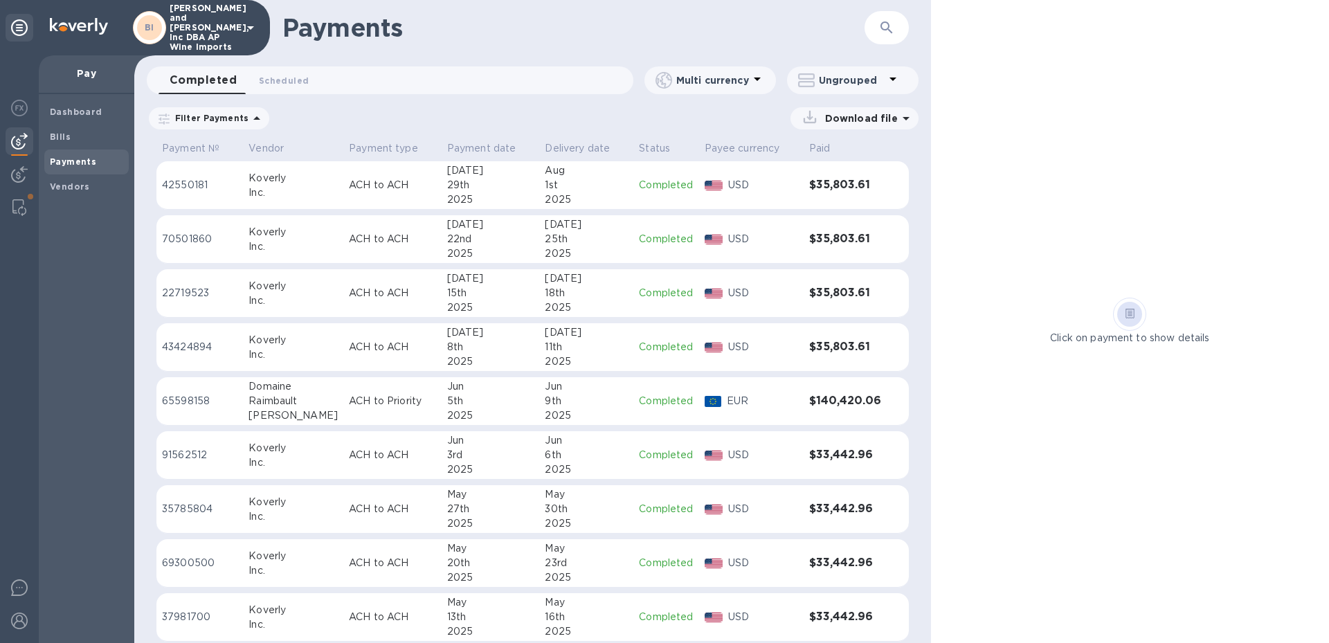
click at [300, 287] on div "Koverly" at bounding box center [292, 286] width 89 height 15
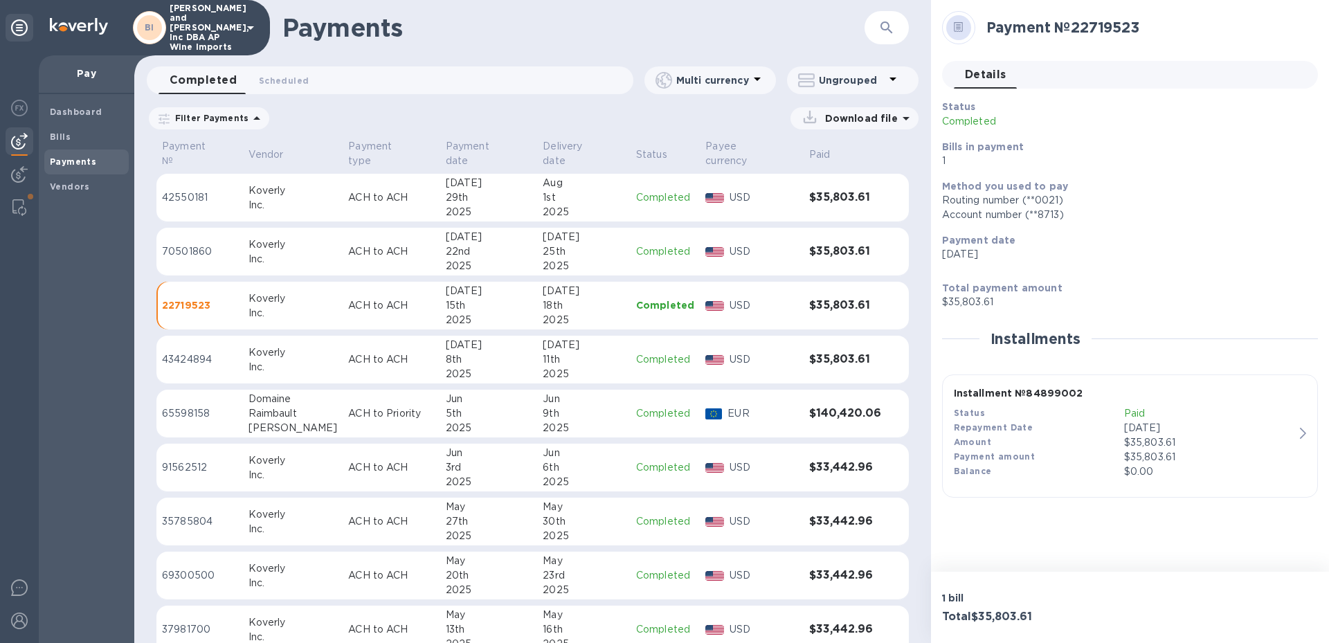
click at [209, 352] on p "43424894" at bounding box center [199, 359] width 75 height 15
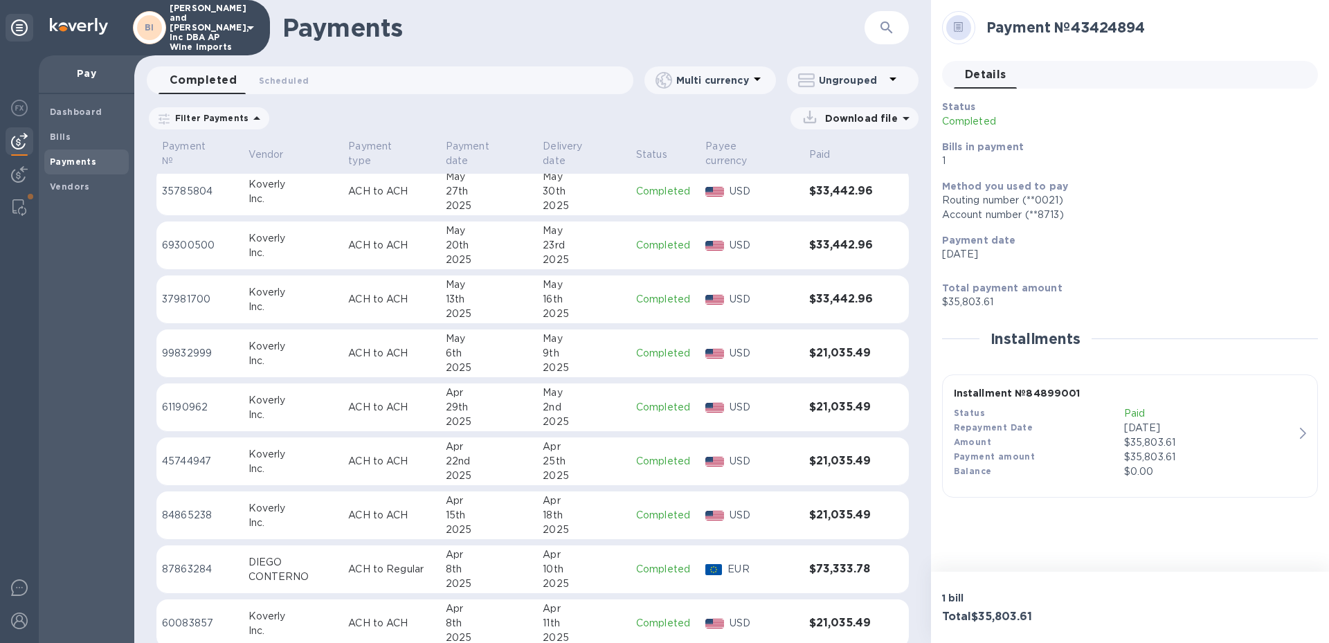
scroll to position [346, 0]
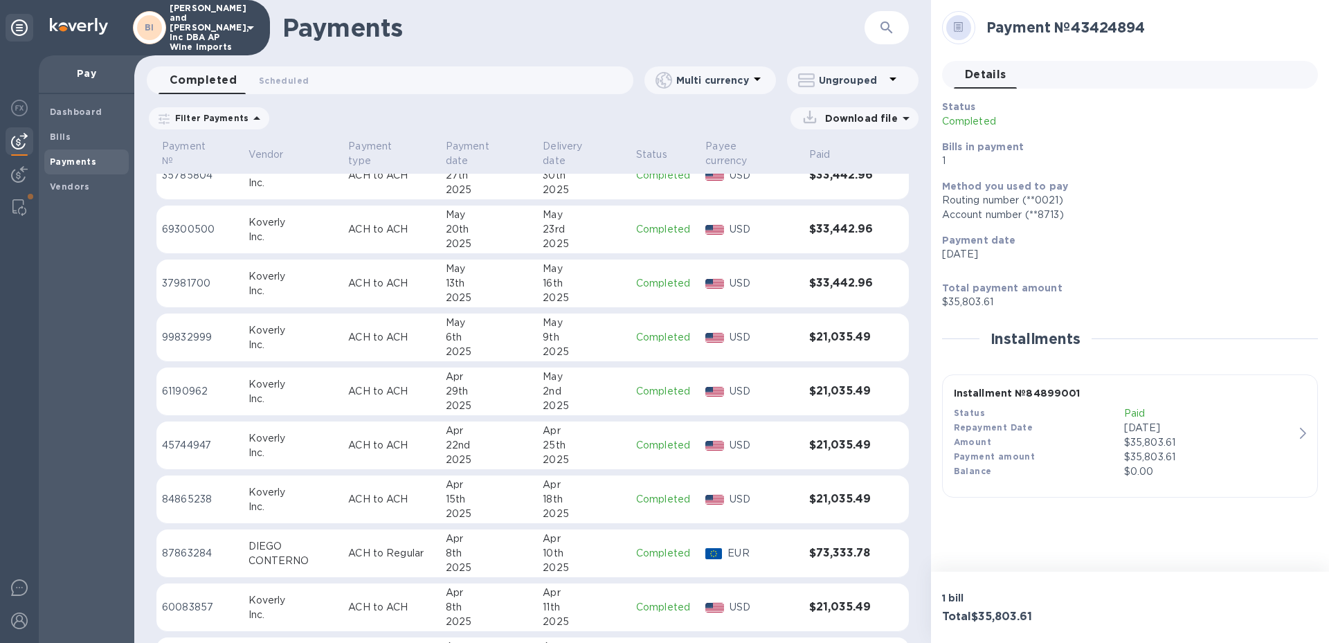
click at [575, 492] on div "18th" at bounding box center [584, 499] width 82 height 15
click at [737, 72] on div "Multi currency" at bounding box center [706, 80] width 103 height 19
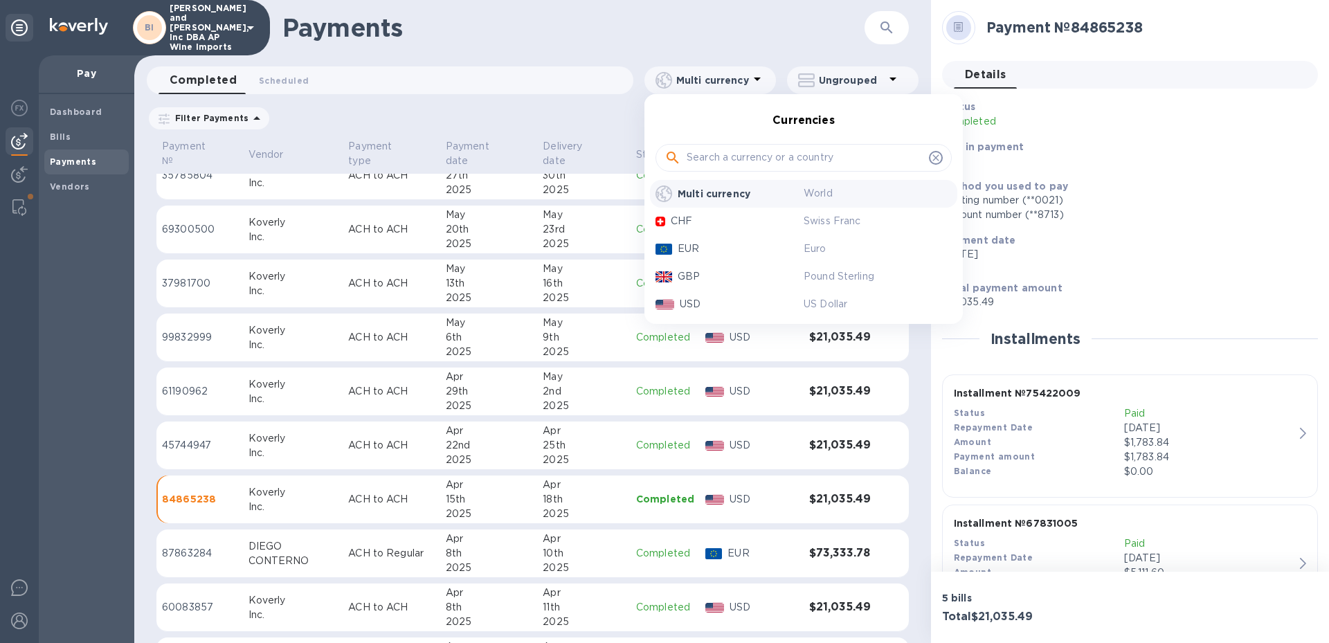
click at [890, 71] on div at bounding box center [664, 321] width 1329 height 643
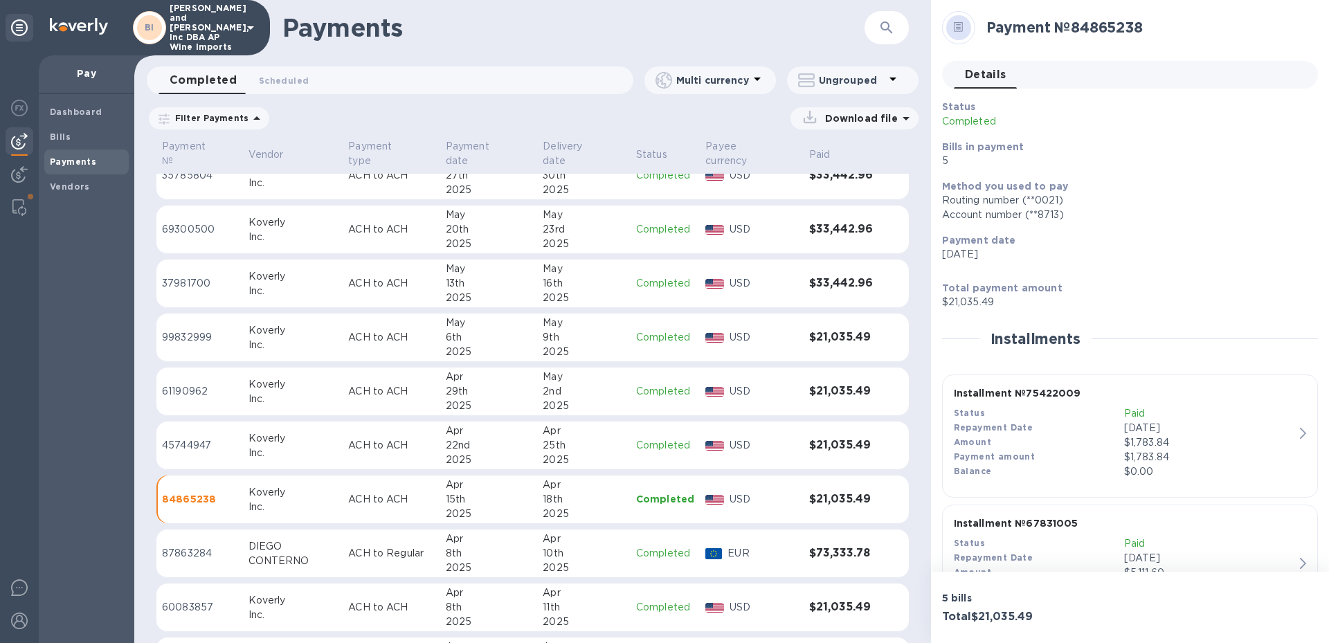
click at [881, 78] on p "Ungrouped" at bounding box center [852, 80] width 66 height 14
click at [881, 78] on div at bounding box center [664, 321] width 1329 height 643
click at [235, 118] on p "Filter Payments" at bounding box center [209, 118] width 79 height 12
click at [106, 190] on span "Vendors" at bounding box center [86, 187] width 73 height 14
